Goal: Transaction & Acquisition: Purchase product/service

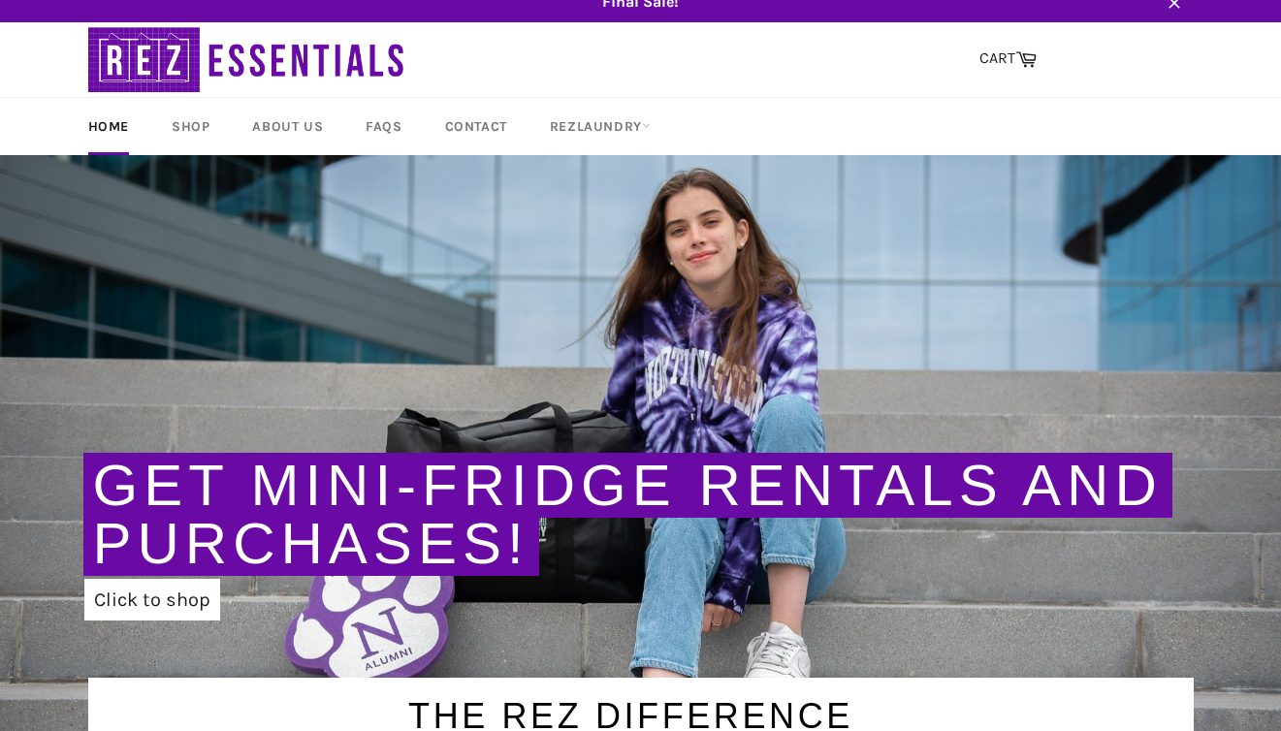
scroll to position [48, 0]
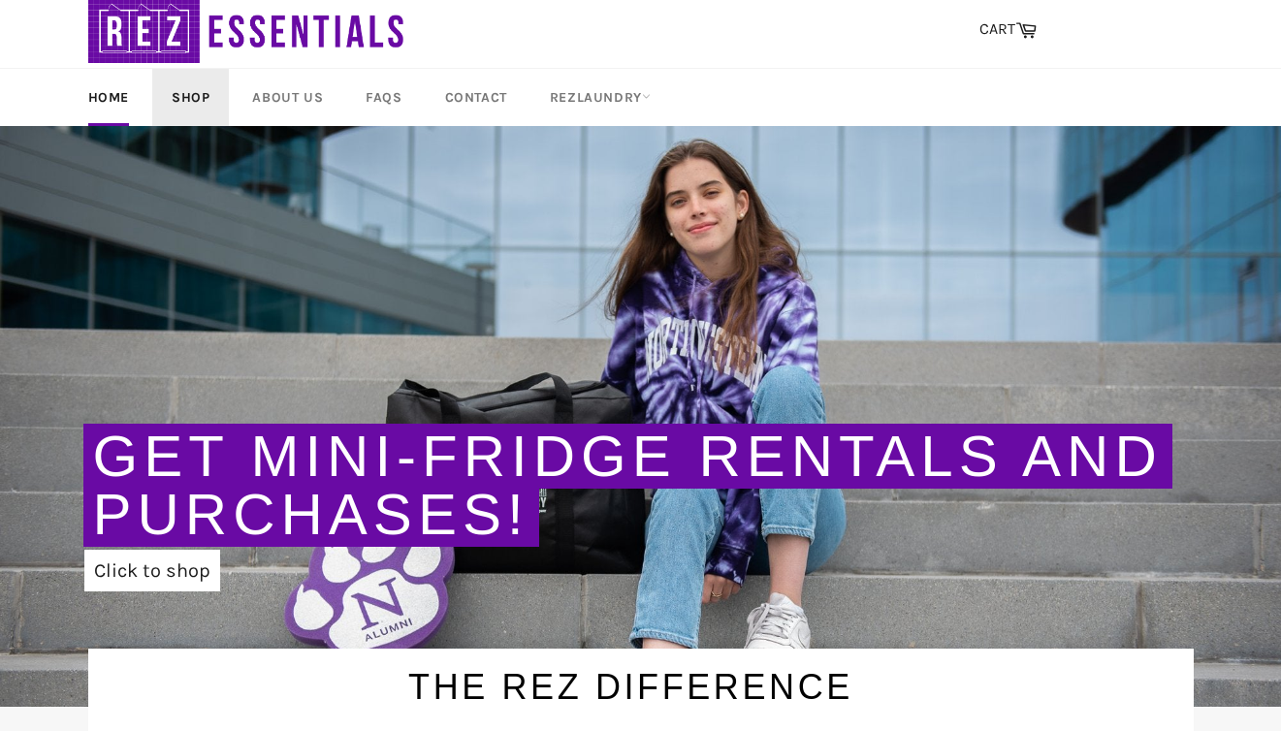
click at [190, 94] on link "Shop" at bounding box center [190, 97] width 77 height 57
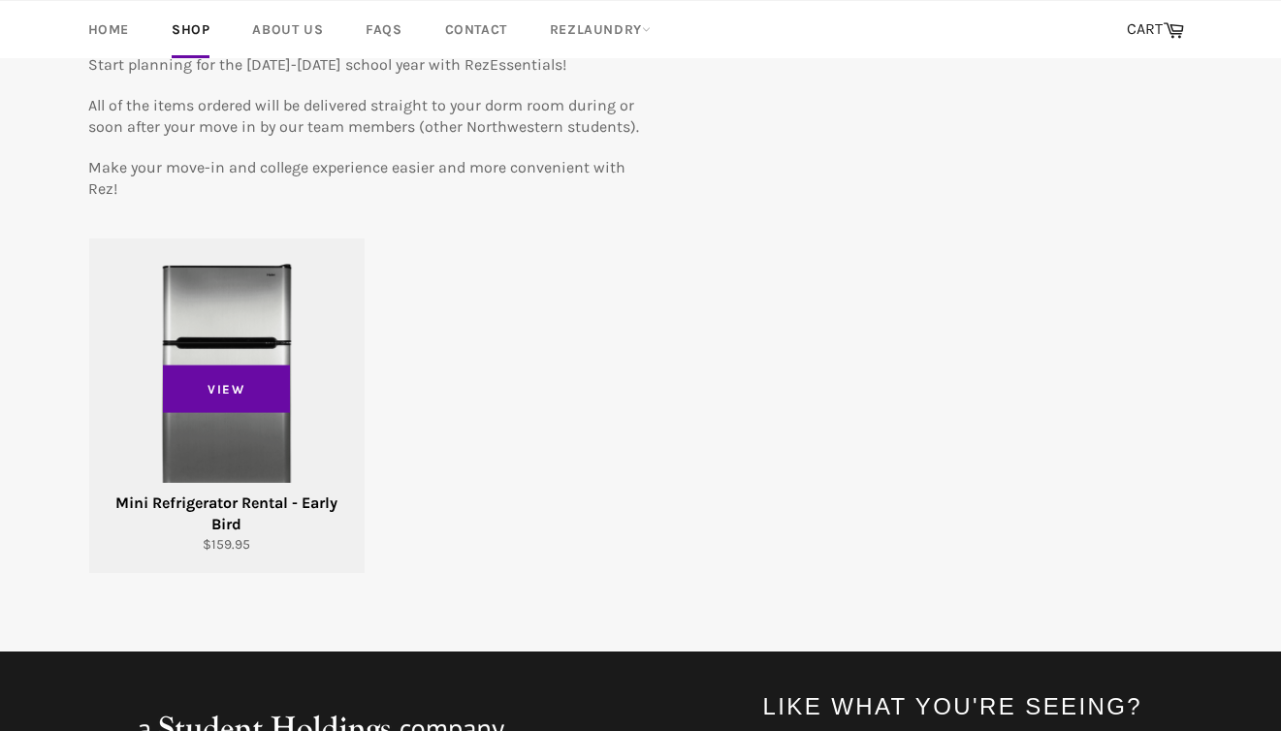
scroll to position [294, 0]
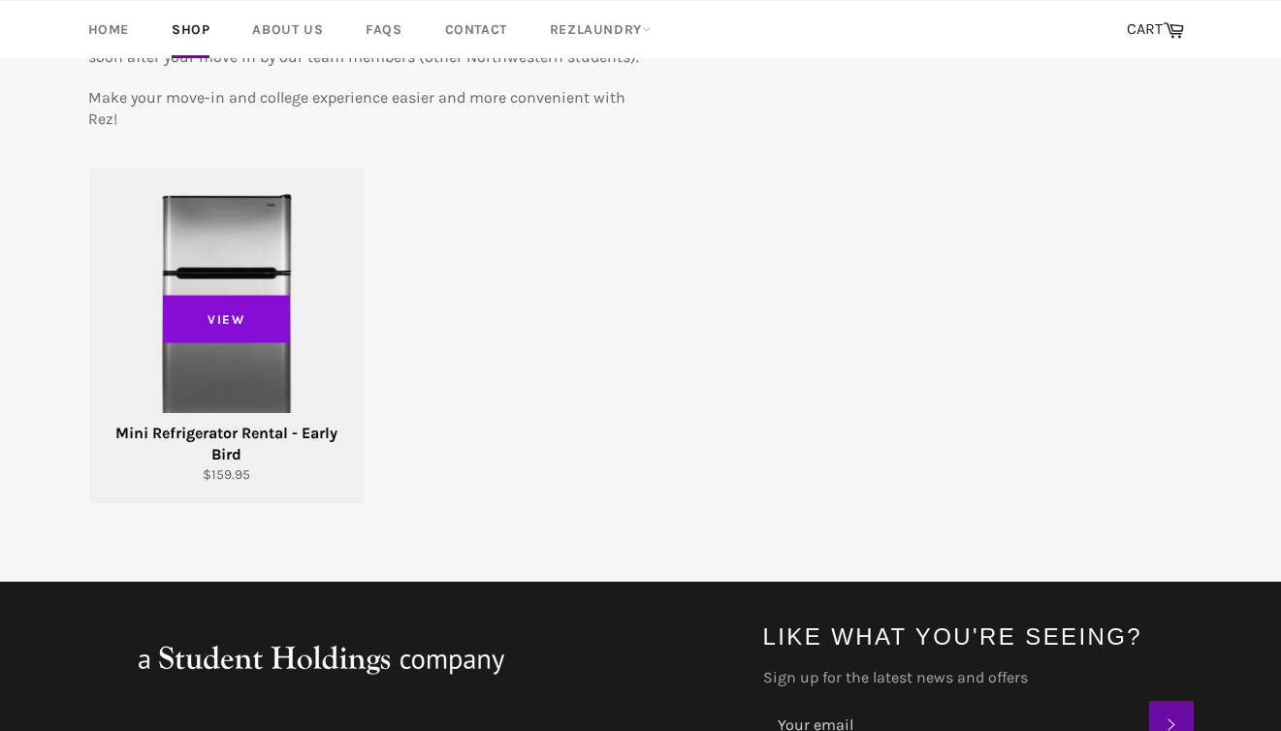
click at [232, 312] on span "View" at bounding box center [227, 319] width 128 height 49
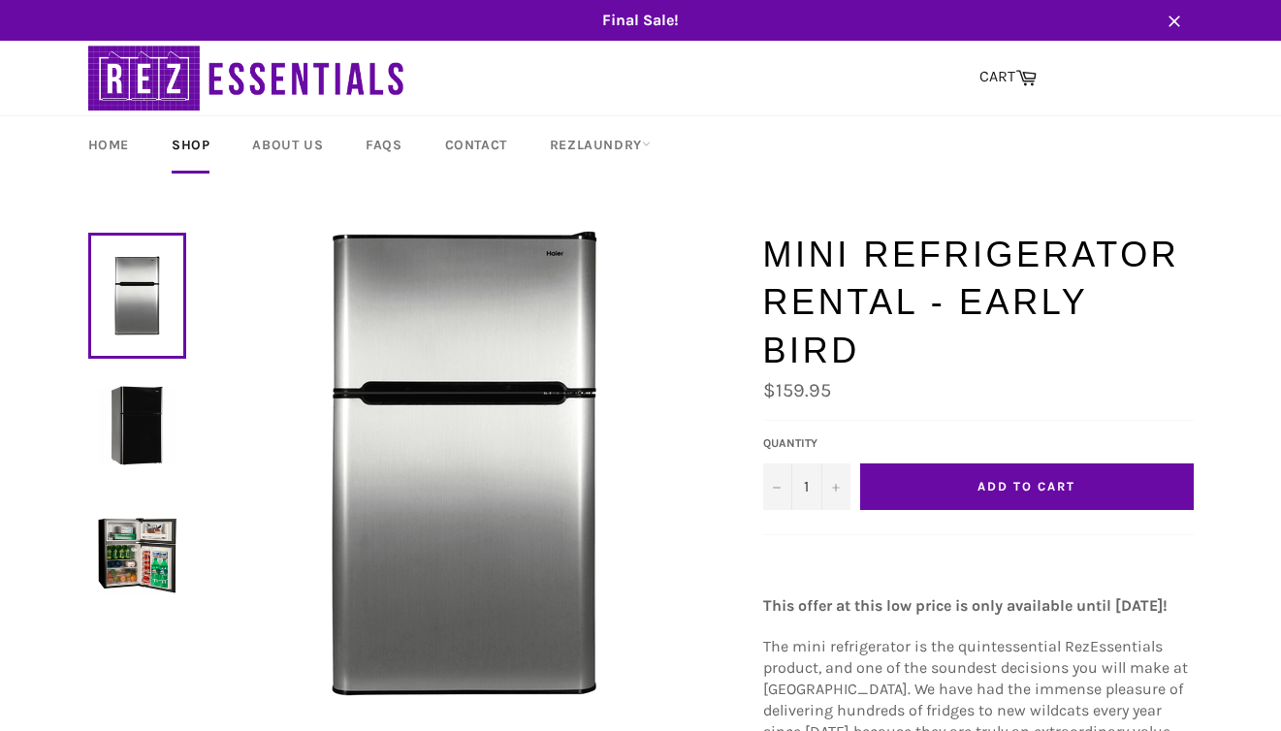
click at [1016, 463] on form "Default Title Default Title - $159.95 USD Quantity 1 − + Add to Cart" at bounding box center [979, 478] width 440 height 85
click at [983, 479] on span "Add to Cart" at bounding box center [1026, 486] width 97 height 15
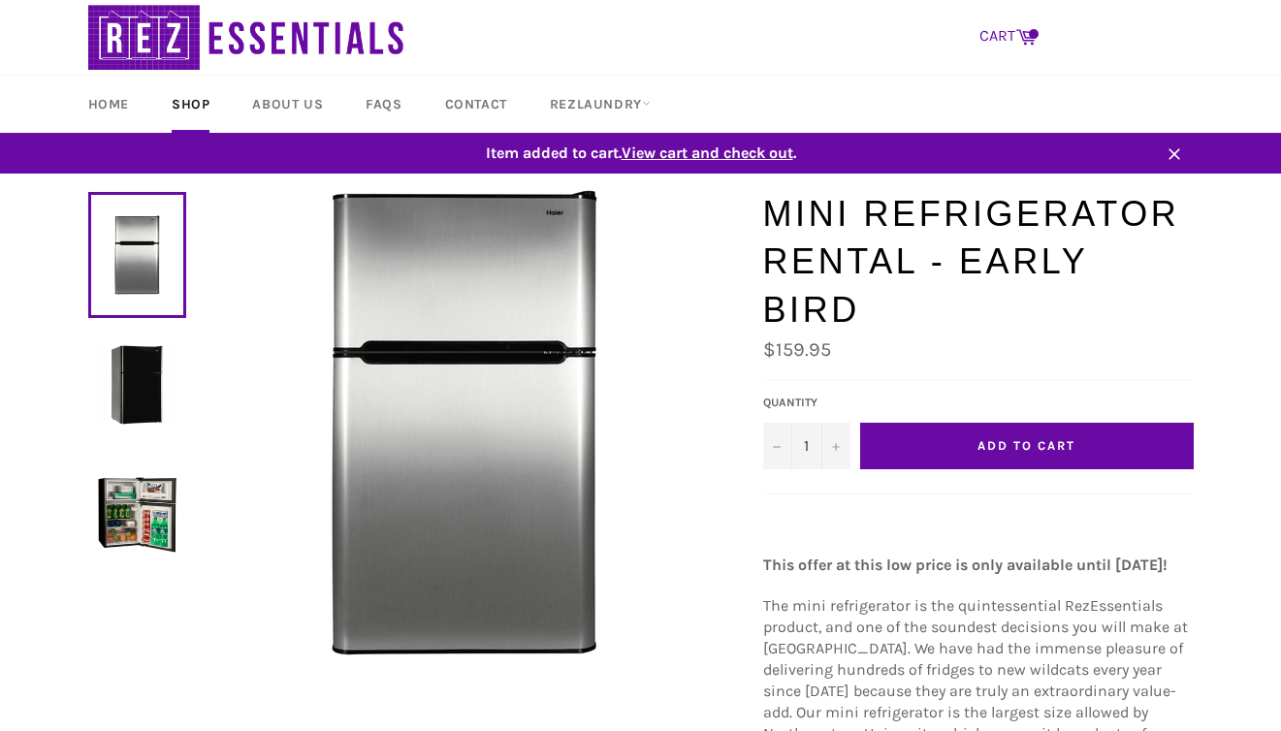
click at [1011, 42] on link "CART Cart" at bounding box center [1008, 36] width 77 height 41
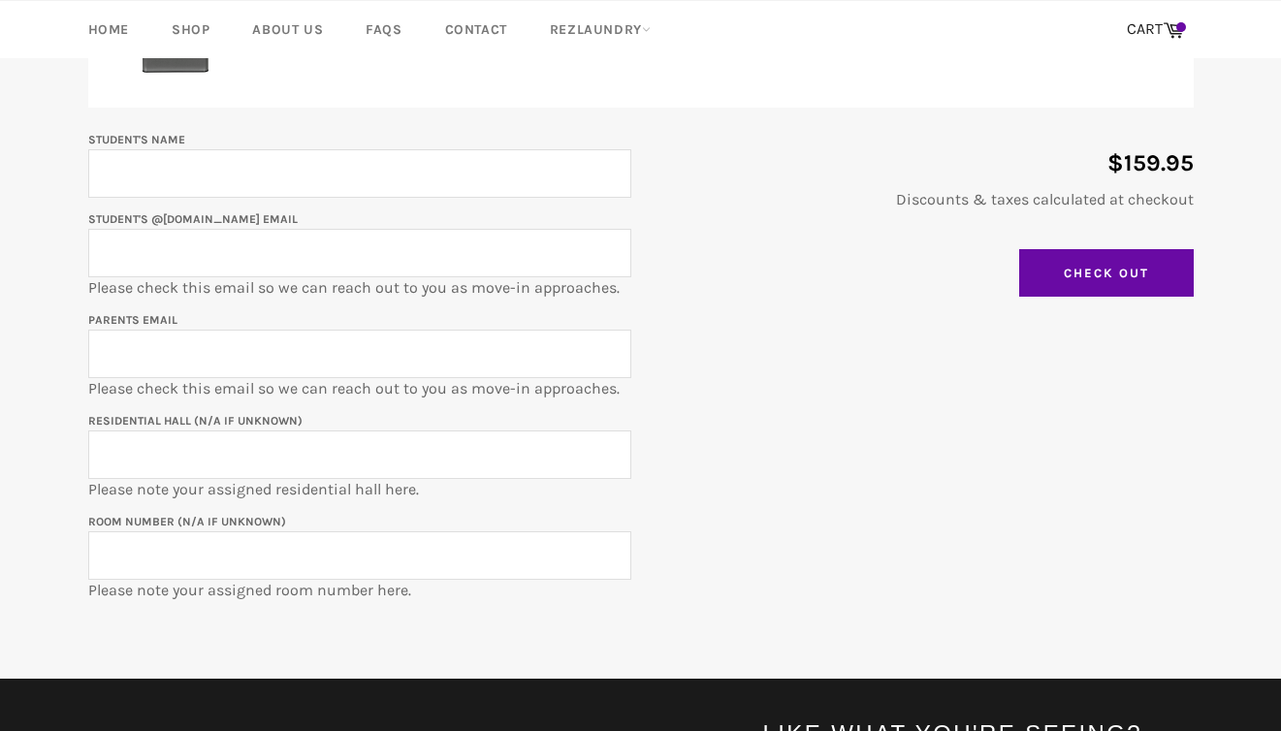
scroll to position [372, 0]
